Goal: Information Seeking & Learning: Learn about a topic

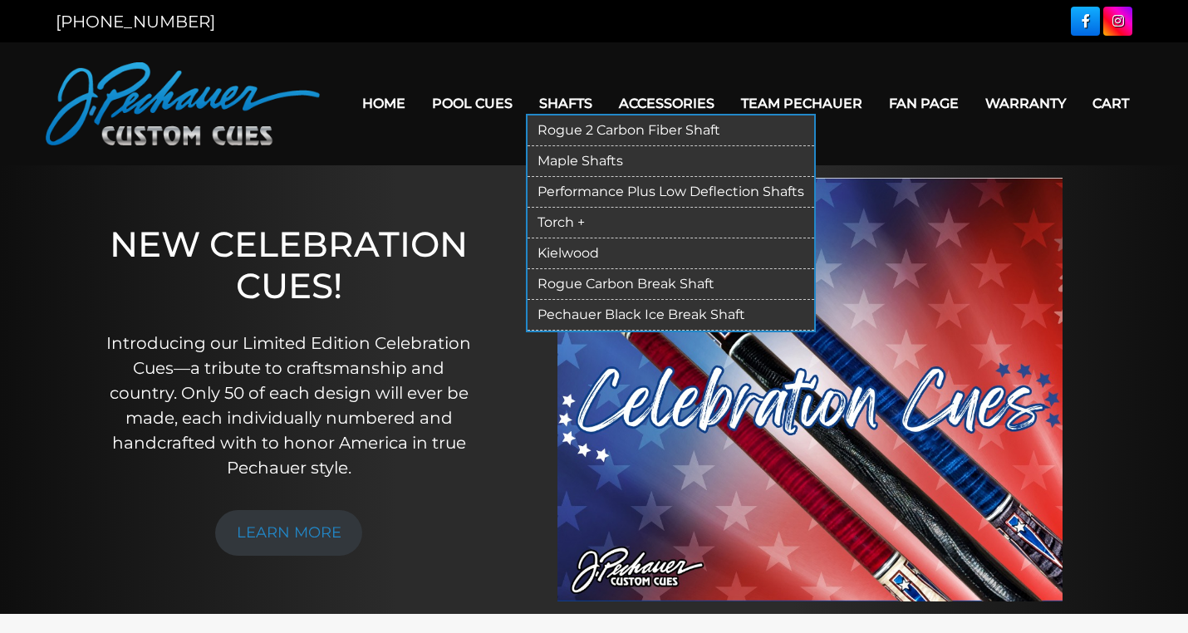
click at [558, 129] on link "Rogue 2 Carbon Fiber Shaft" at bounding box center [670, 130] width 286 height 31
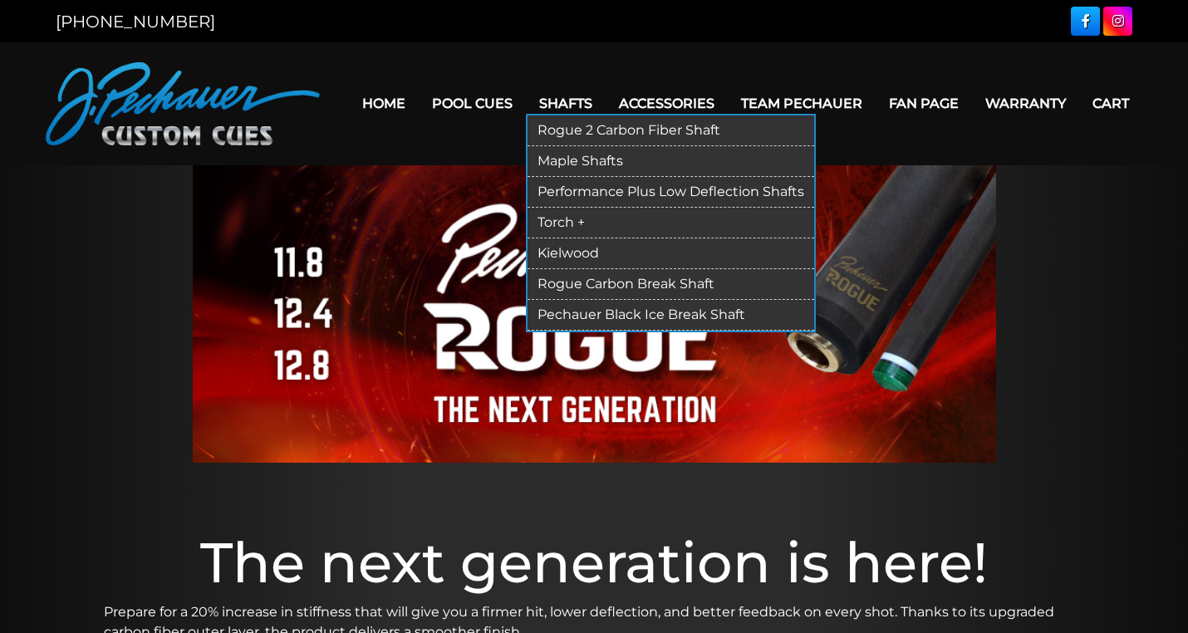
click at [557, 164] on link "Maple Shafts" at bounding box center [670, 161] width 286 height 31
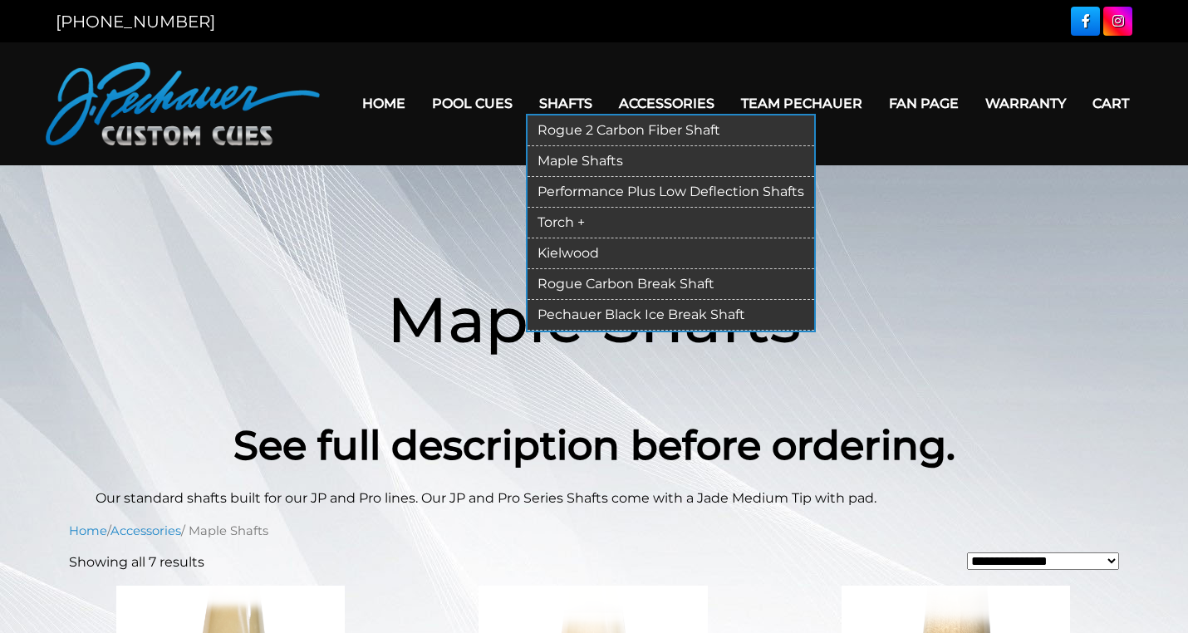
click at [566, 192] on link "Performance Plus Low Deflection Shafts" at bounding box center [670, 192] width 286 height 31
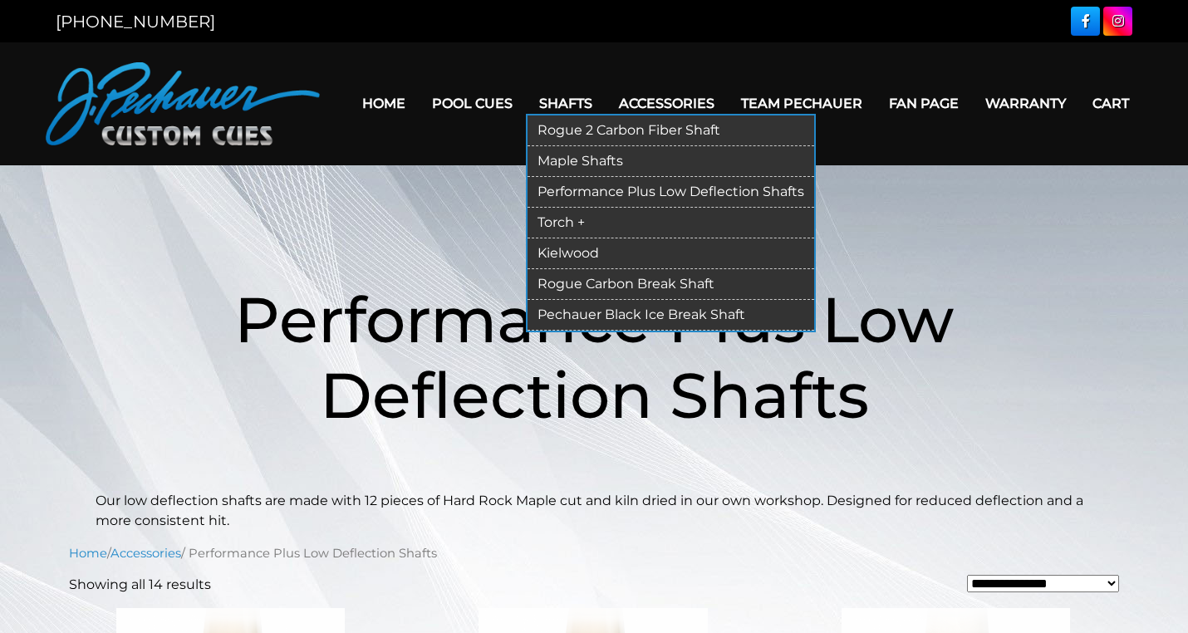
click at [544, 251] on link "Kielwood" at bounding box center [670, 253] width 286 height 31
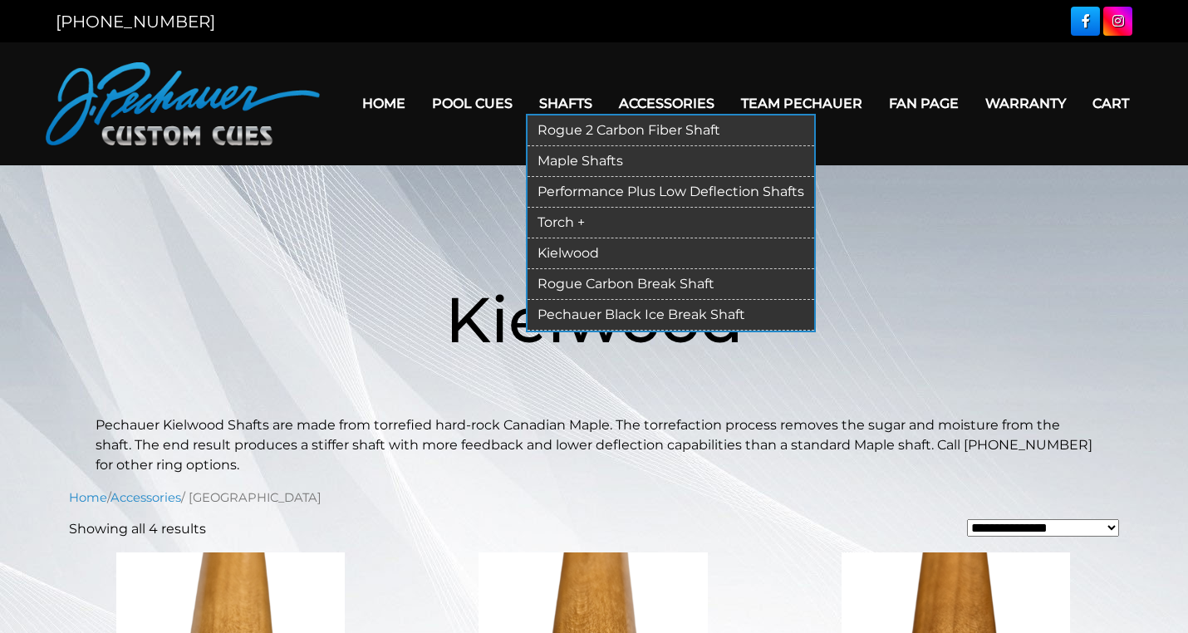
click at [544, 221] on link "Torch +" at bounding box center [670, 223] width 286 height 31
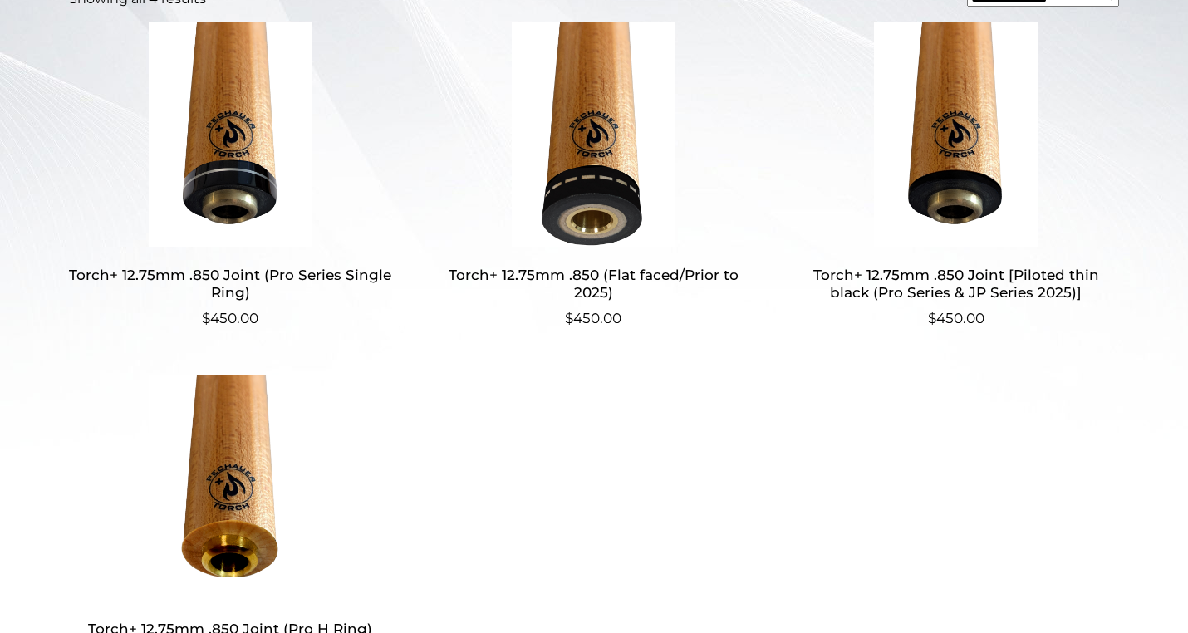
scroll to position [515, 0]
